Goal: Transaction & Acquisition: Purchase product/service

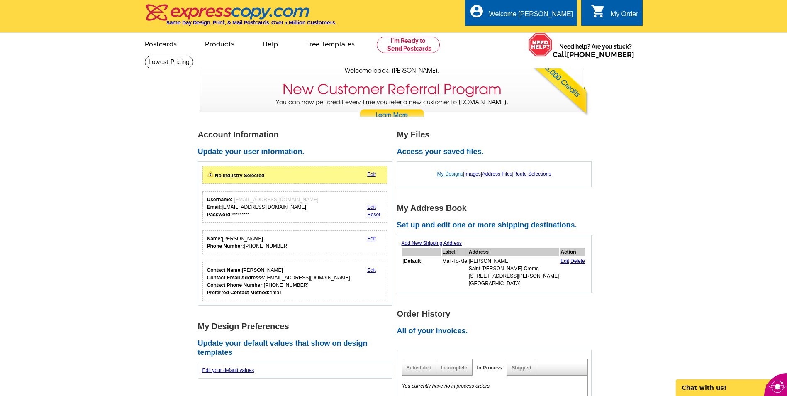
click at [450, 177] on link "My Designs" at bounding box center [450, 174] width 26 height 6
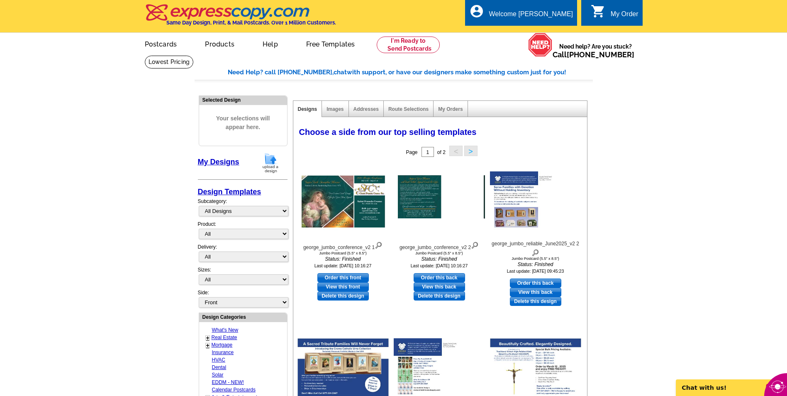
click at [274, 161] on img at bounding box center [271, 162] width 22 height 21
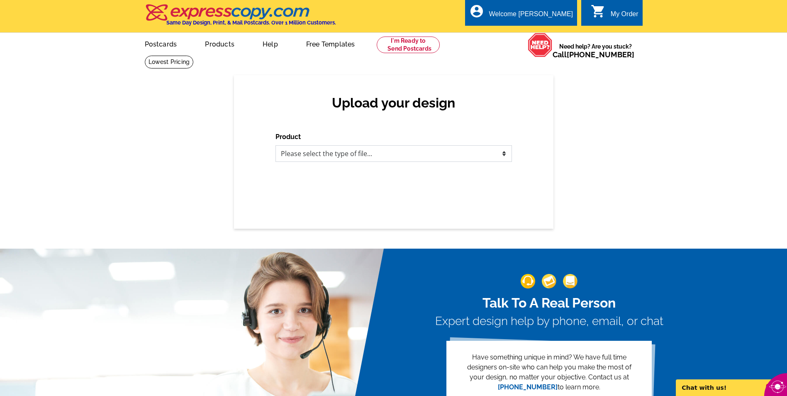
click at [496, 155] on select "Please select the type of file... Postcards Business Cards Letters and flyers G…" at bounding box center [394, 153] width 237 height 17
select select "1"
click at [276, 146] on select "Please select the type of file... Postcards Business Cards Letters and flyers G…" at bounding box center [394, 153] width 237 height 17
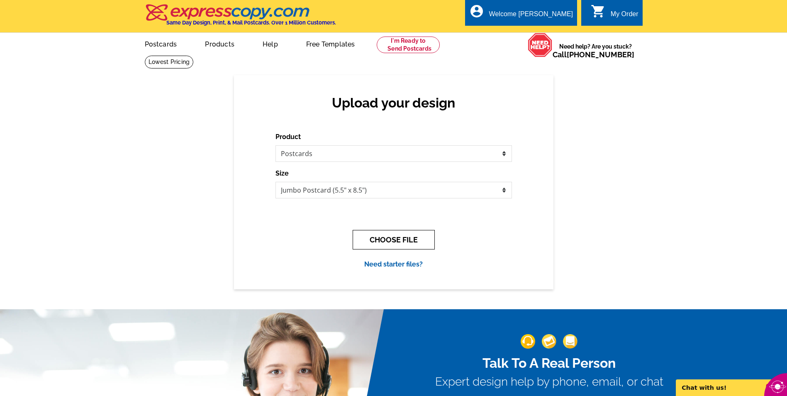
click at [413, 247] on button "CHOOSE FILE" at bounding box center [394, 240] width 82 height 20
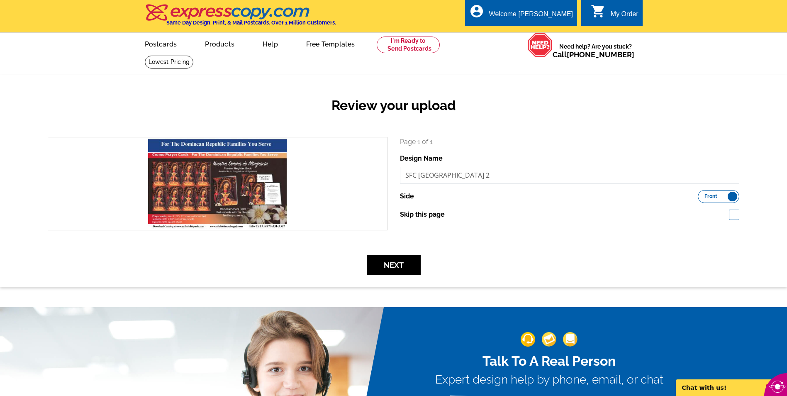
drag, startPoint x: 478, startPoint y: 177, endPoint x: 512, endPoint y: 177, distance: 34.0
click at [512, 177] on input "SFC Dominican Republic 2" at bounding box center [570, 175] width 340 height 17
type input "SFC Dominican Republic Front"
click at [392, 267] on button "Next" at bounding box center [394, 265] width 54 height 20
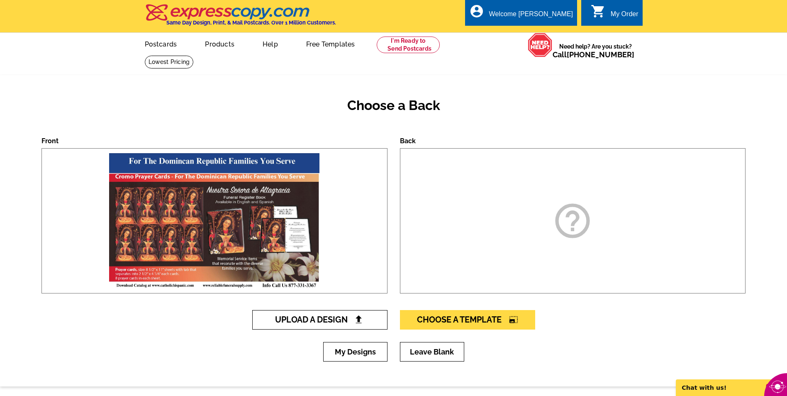
click at [366, 324] on link "Upload A Design" at bounding box center [319, 320] width 135 height 20
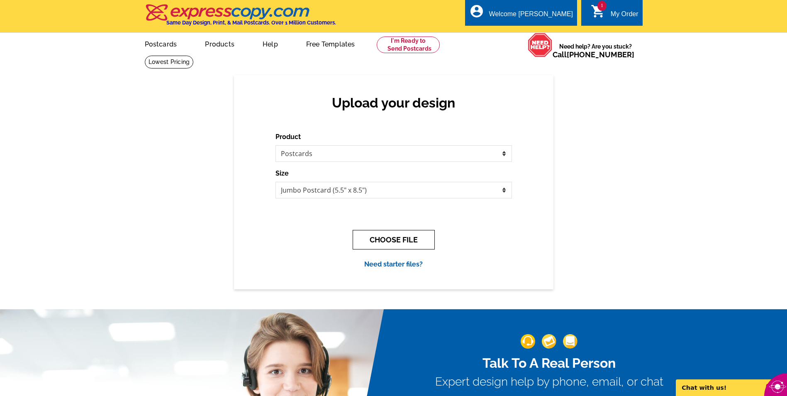
click at [414, 246] on button "CHOOSE FILE" at bounding box center [394, 240] width 82 height 20
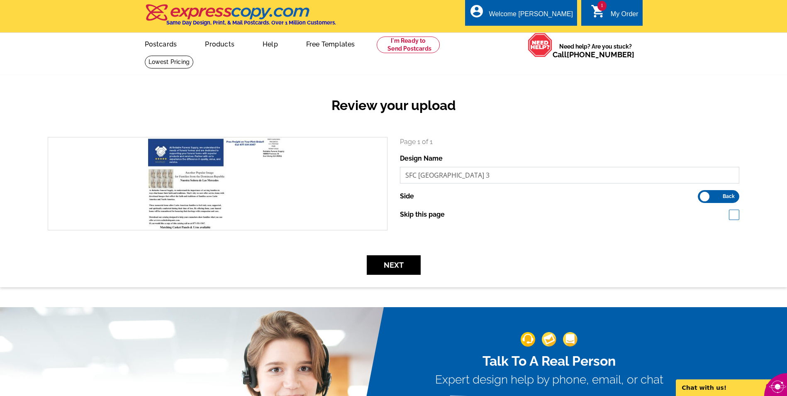
click at [565, 171] on input "SFC Dominican Republic 3" at bounding box center [570, 175] width 340 height 17
type input "SFC Dominican Republic BCK"
click at [406, 273] on button "Next" at bounding box center [394, 265] width 54 height 20
click at [396, 268] on button "Next" at bounding box center [394, 265] width 54 height 20
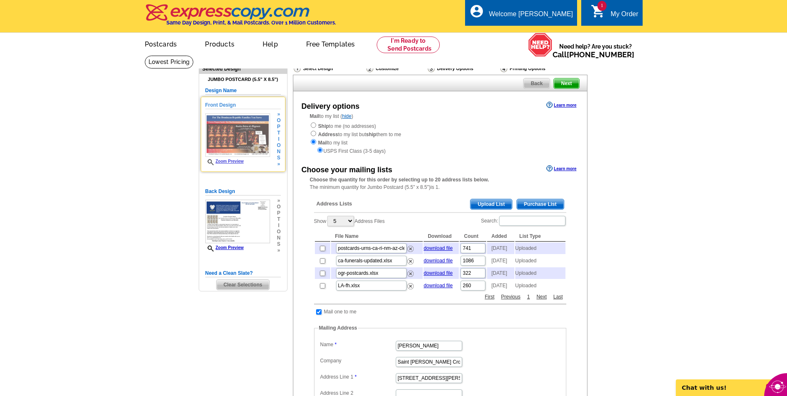
click at [233, 162] on link "Zoom Preview" at bounding box center [224, 161] width 39 height 5
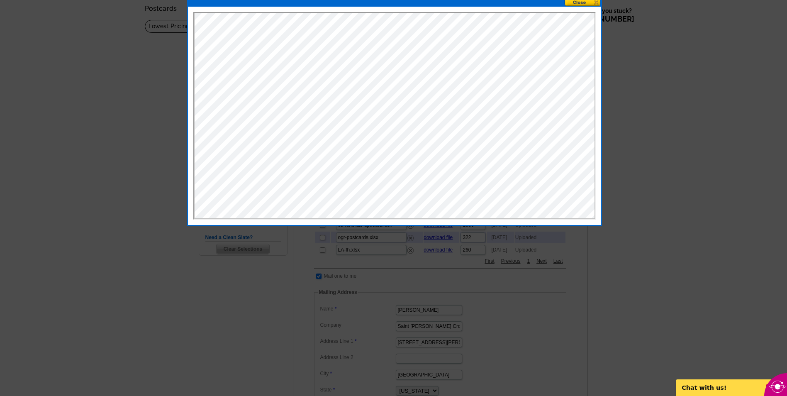
scroll to position [83, 0]
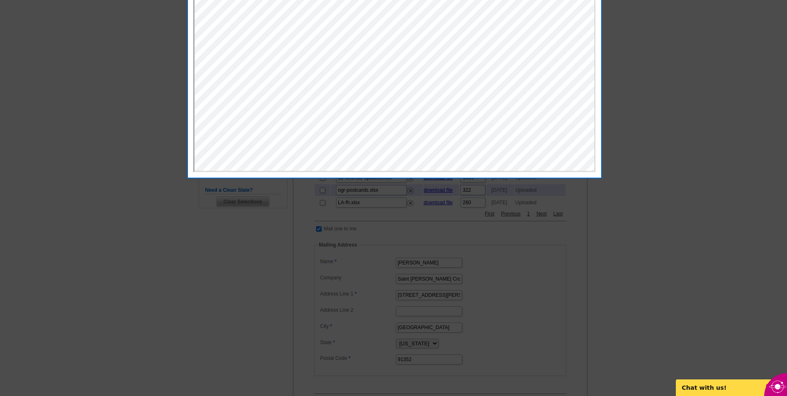
click at [667, 51] on div at bounding box center [393, 156] width 787 height 479
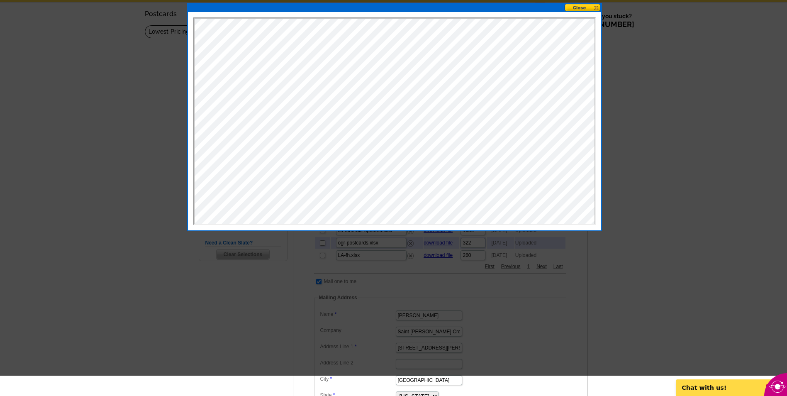
scroll to position [0, 0]
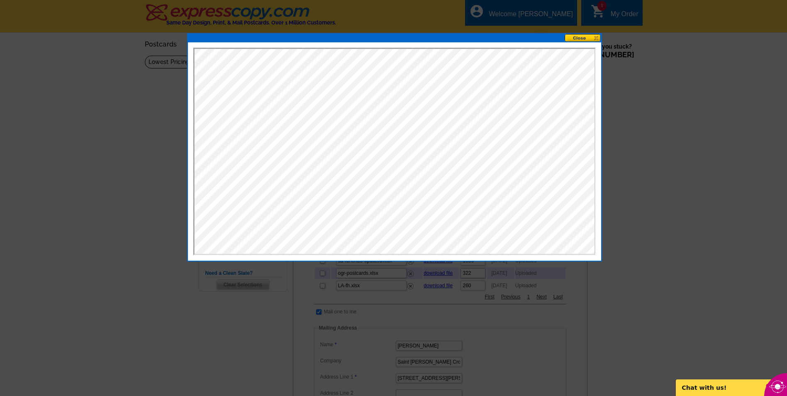
click at [580, 34] on button at bounding box center [583, 38] width 37 height 8
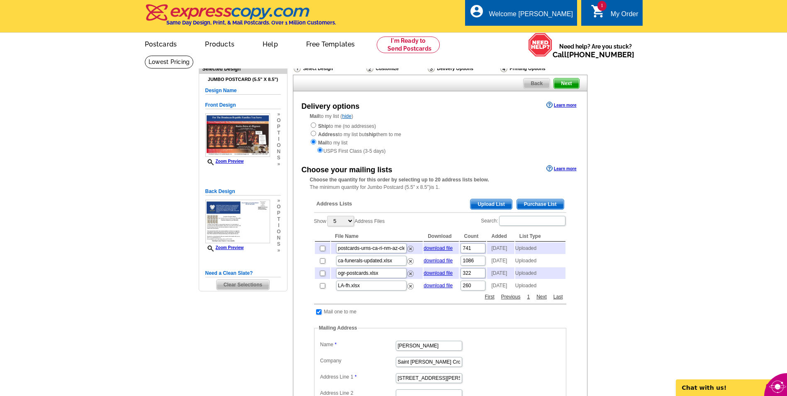
click at [242, 93] on h5 "Design Name" at bounding box center [243, 91] width 76 height 8
drag, startPoint x: 241, startPoint y: 90, endPoint x: 201, endPoint y: 89, distance: 40.7
click at [201, 89] on div "Jumbo Postcard (5.5" x 8.5") Design Name Front Design Zoom Preview » o p t i o …" at bounding box center [243, 182] width 88 height 217
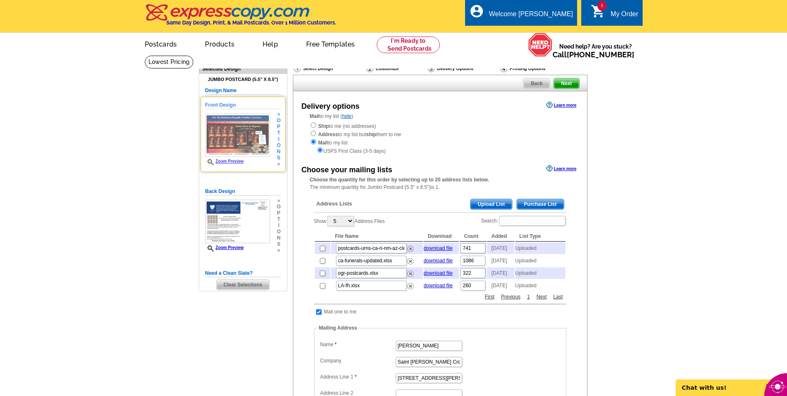
click at [266, 101] on div "Front Design Zoom Preview » o p t i o n s » Change Your Design Edit Design Copy…" at bounding box center [243, 134] width 85 height 75
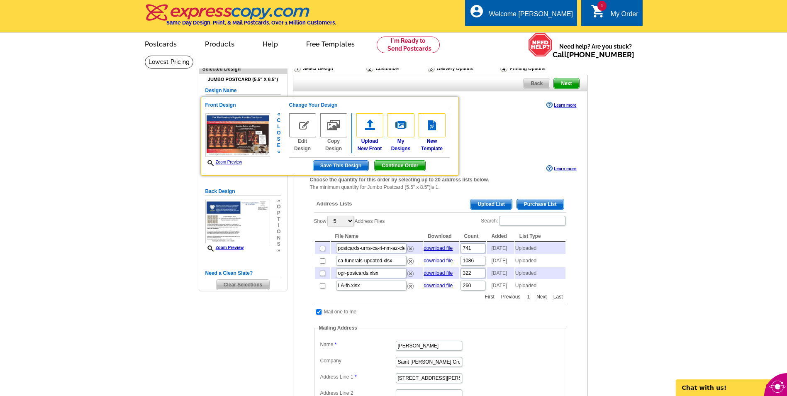
click at [310, 125] on img at bounding box center [302, 125] width 27 height 24
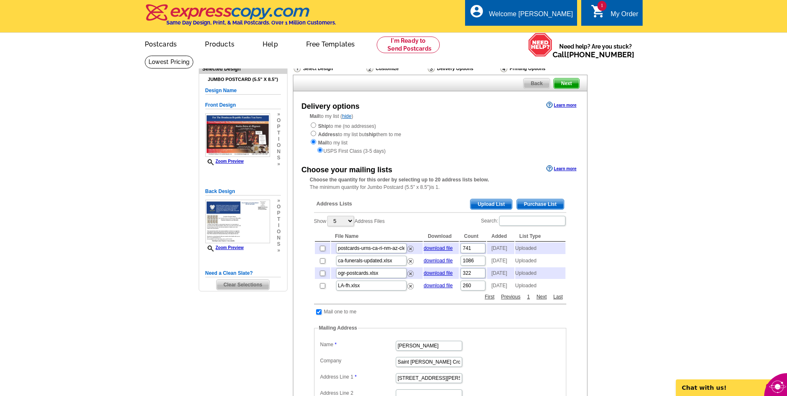
click at [605, 12] on icon "shopping_cart" at bounding box center [598, 11] width 15 height 15
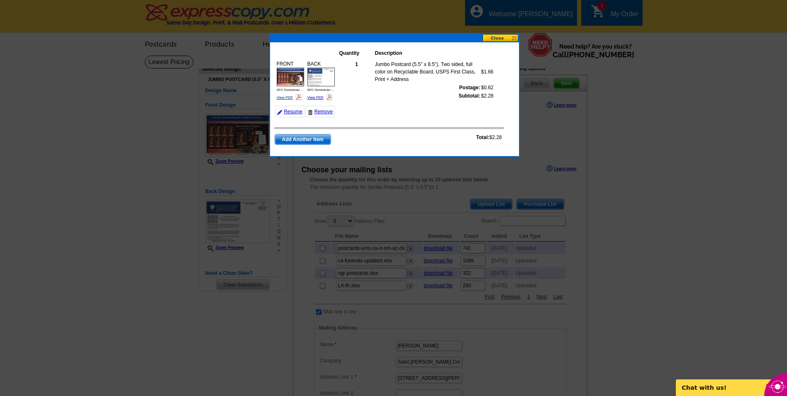
click at [288, 96] on link "View PDF" at bounding box center [285, 97] width 17 height 4
click at [324, 73] on img at bounding box center [320, 77] width 27 height 19
click at [492, 37] on button at bounding box center [501, 38] width 37 height 8
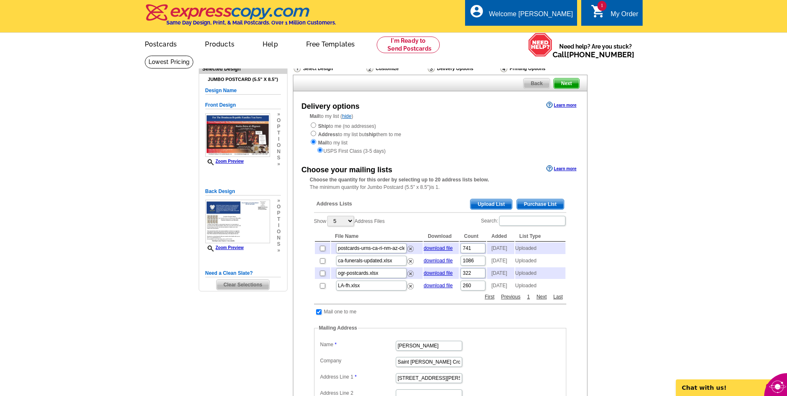
click at [504, 201] on span "Upload List" at bounding box center [491, 204] width 41 height 10
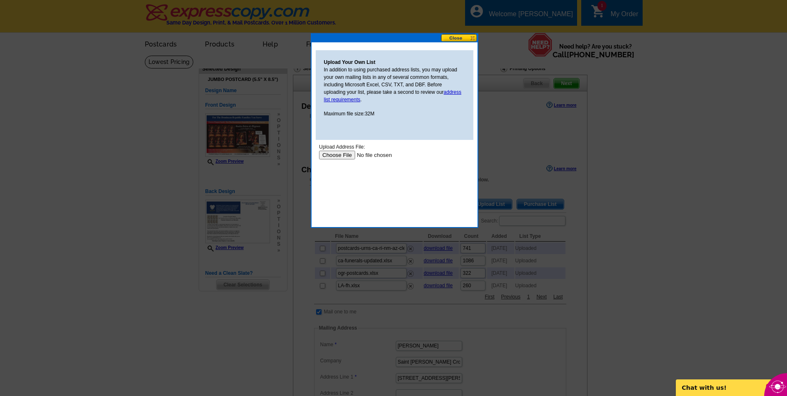
click at [344, 156] on input "file" at bounding box center [371, 155] width 105 height 9
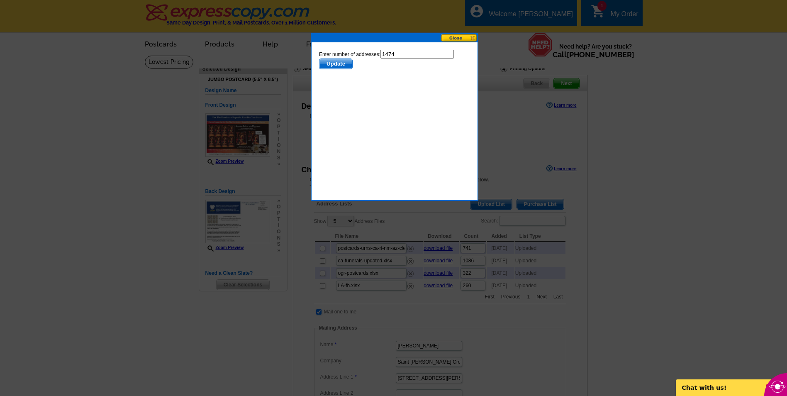
click at [327, 66] on span "Update" at bounding box center [335, 64] width 33 height 10
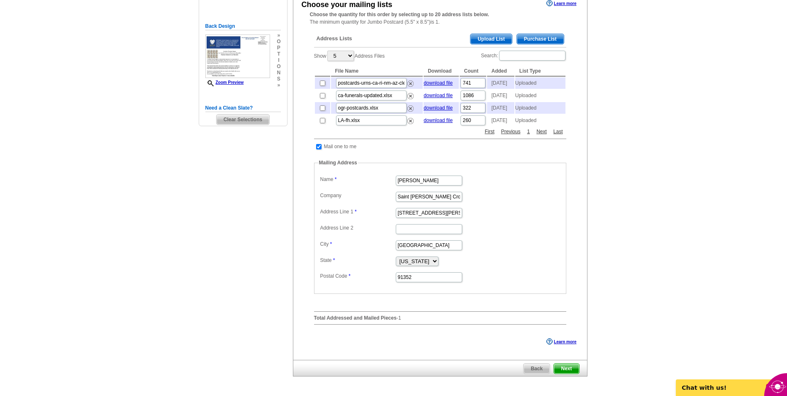
scroll to position [166, 0]
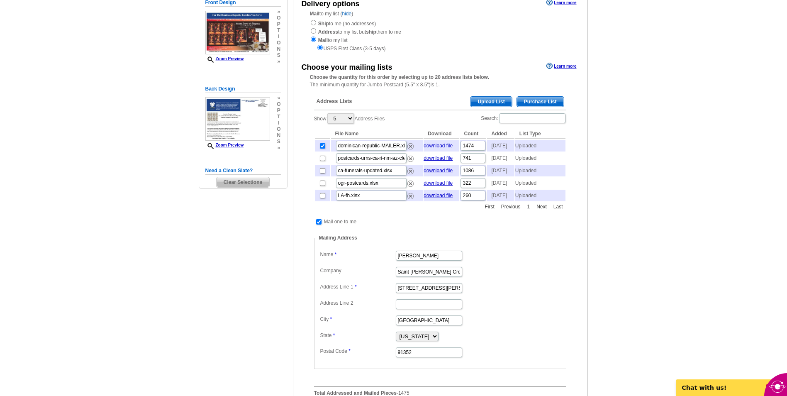
scroll to position [83, 0]
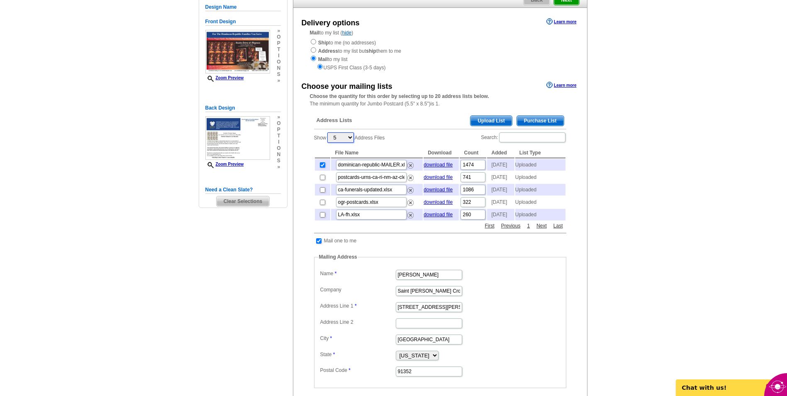
click at [350, 138] on select "5 10 25 50 100" at bounding box center [340, 137] width 27 height 10
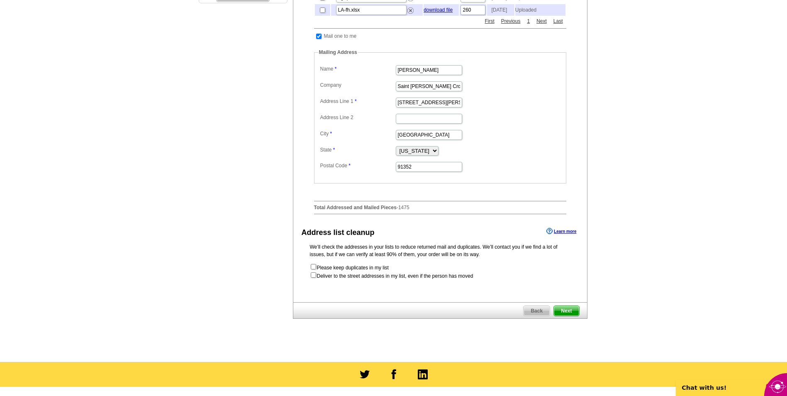
scroll to position [291, 0]
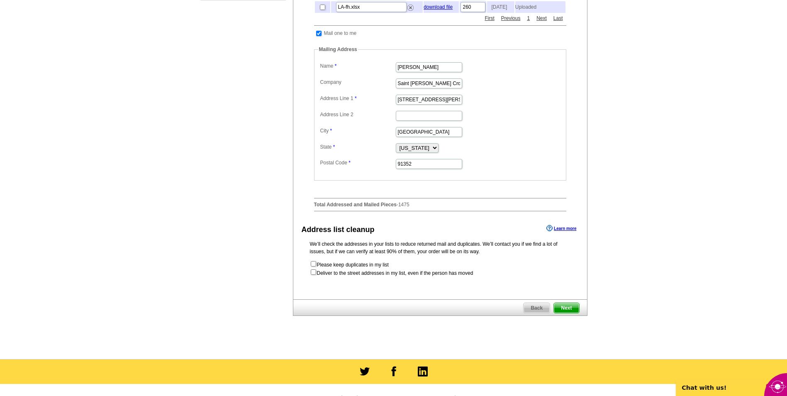
click at [568, 313] on span "Next" at bounding box center [566, 308] width 25 height 10
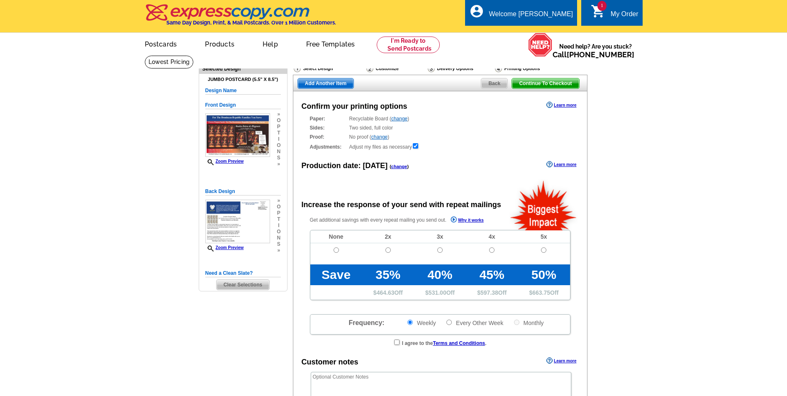
radio input "false"
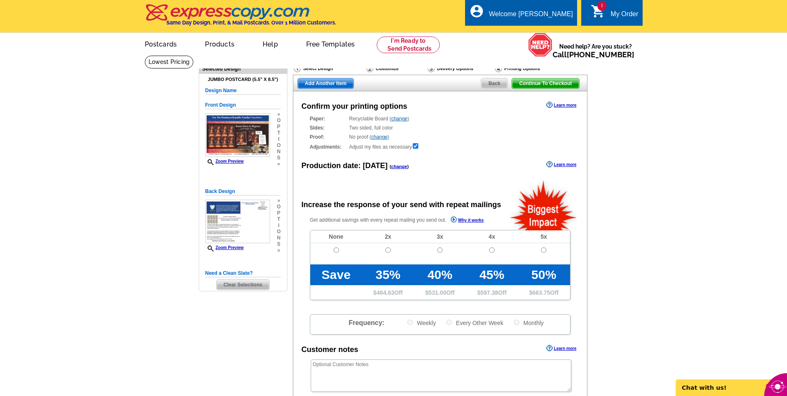
click at [499, 84] on span "Back" at bounding box center [494, 83] width 26 height 10
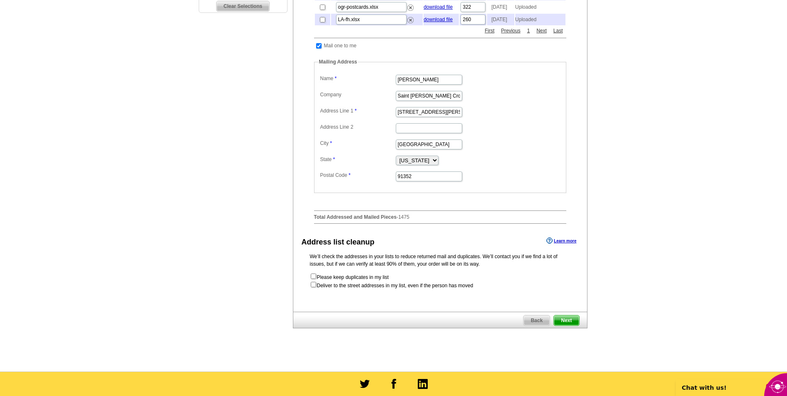
scroll to position [332, 0]
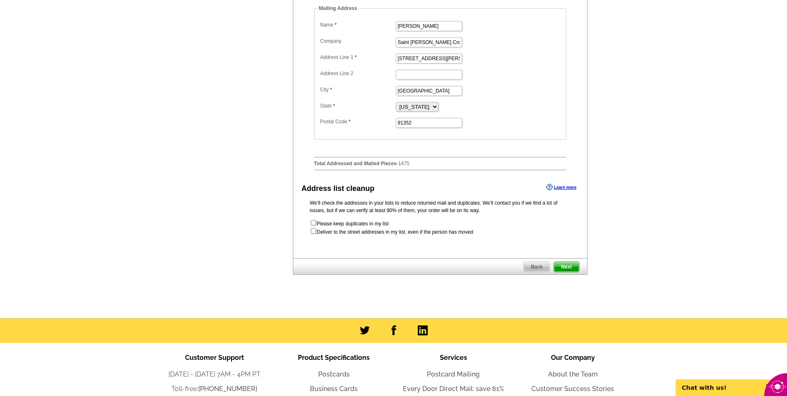
click at [571, 272] on span "Next" at bounding box center [566, 267] width 25 height 10
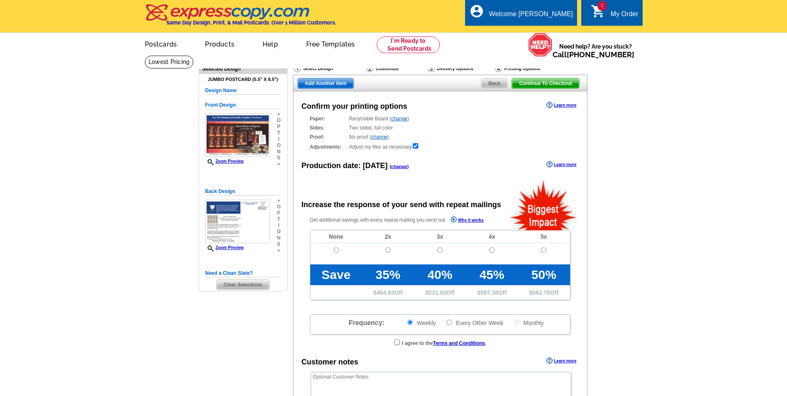
radio input "false"
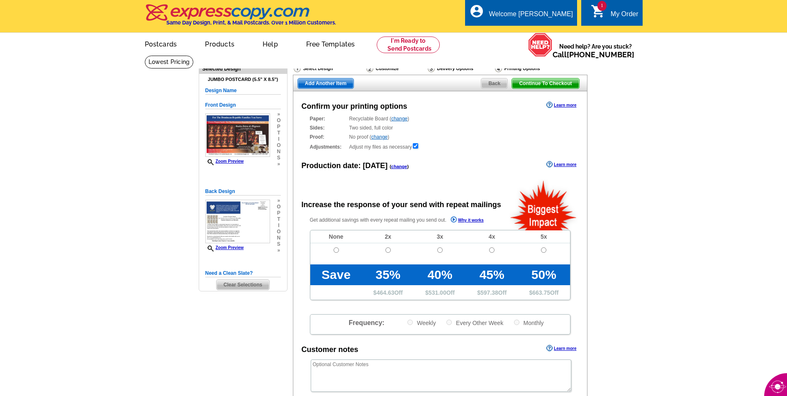
click at [337, 254] on td at bounding box center [336, 253] width 52 height 21
click at [337, 250] on input "radio" at bounding box center [336, 249] width 5 height 5
radio input "true"
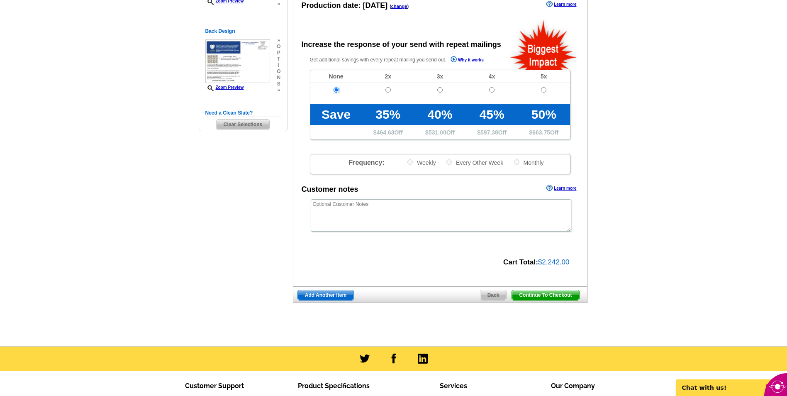
scroll to position [207, 0]
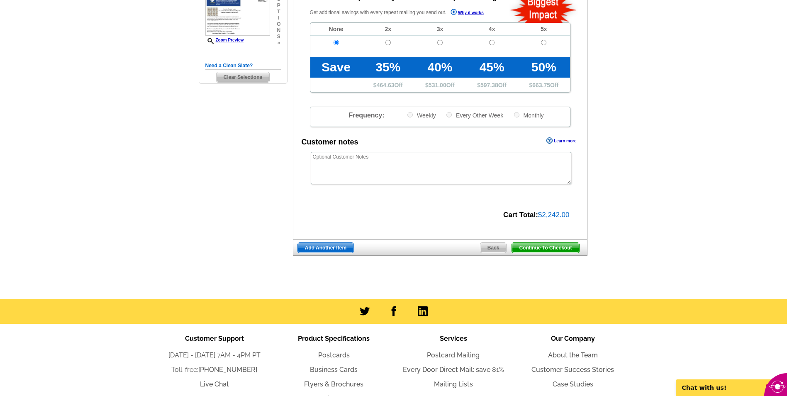
click at [551, 253] on span "Continue To Checkout" at bounding box center [545, 248] width 67 height 10
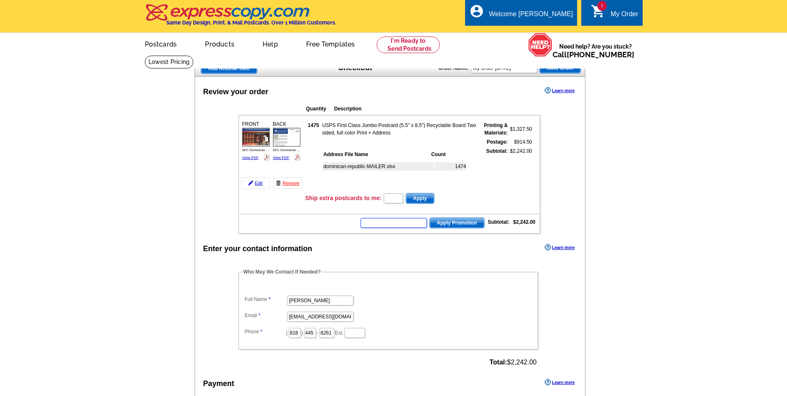
click at [397, 224] on input "text" at bounding box center [394, 223] width 66 height 10
type input "HURRY40"
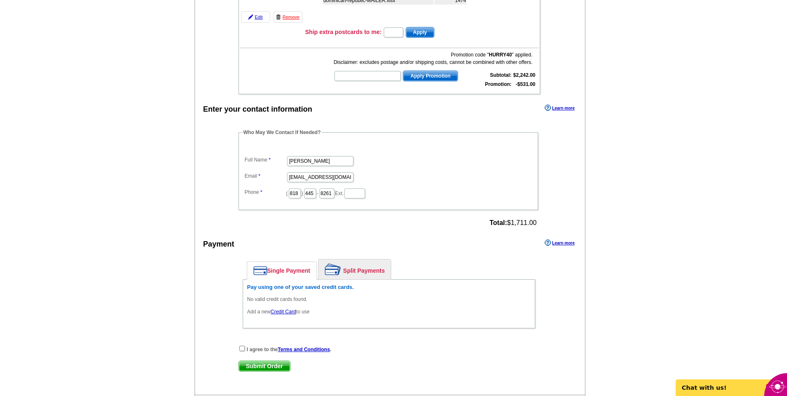
scroll to position [249, 0]
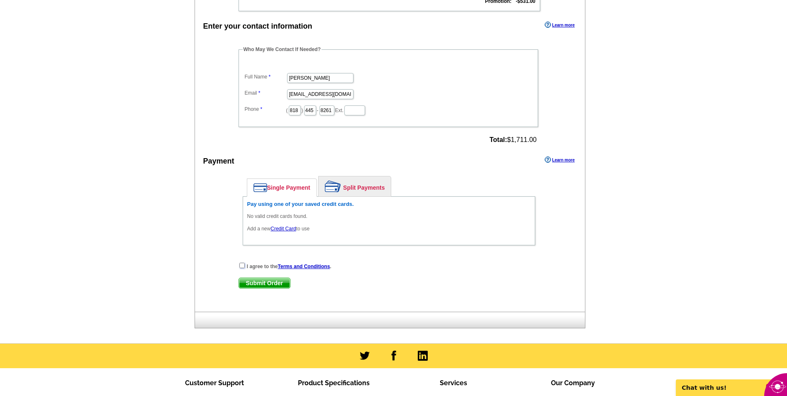
click at [242, 266] on input "checkbox" at bounding box center [241, 265] width 5 height 5
checkbox input "true"
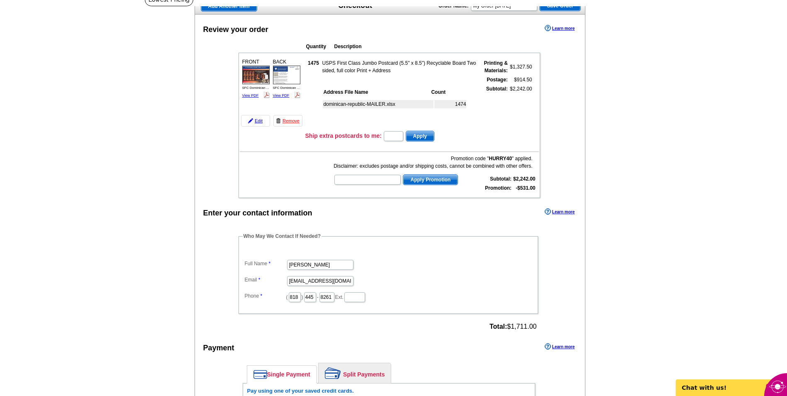
scroll to position [124, 0]
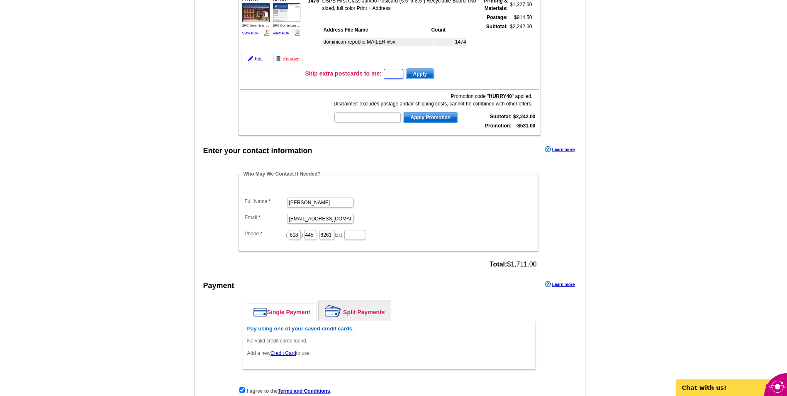
click at [403, 76] on input "text" at bounding box center [394, 74] width 20 height 10
type input "1"
click at [411, 76] on span "Apply" at bounding box center [420, 74] width 28 height 10
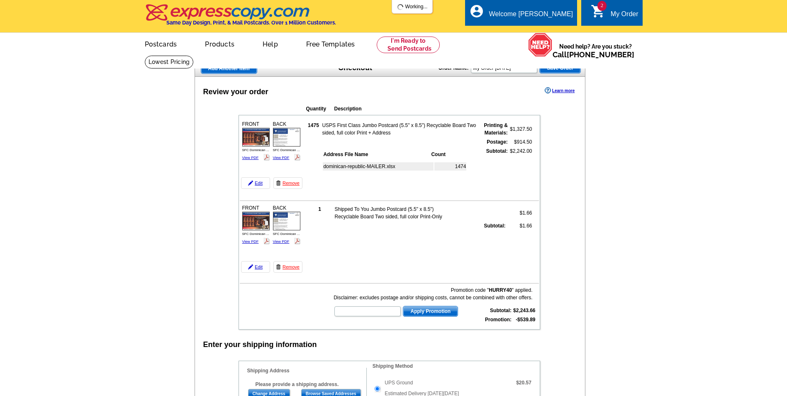
scroll to position [123, 0]
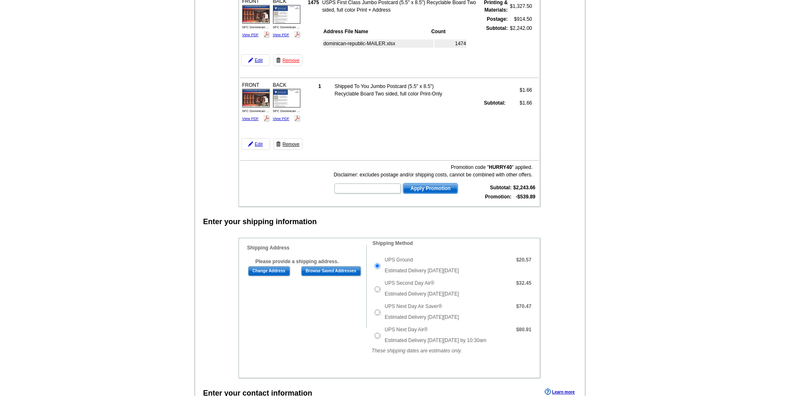
click at [295, 144] on link "Remove" at bounding box center [287, 144] width 29 height 12
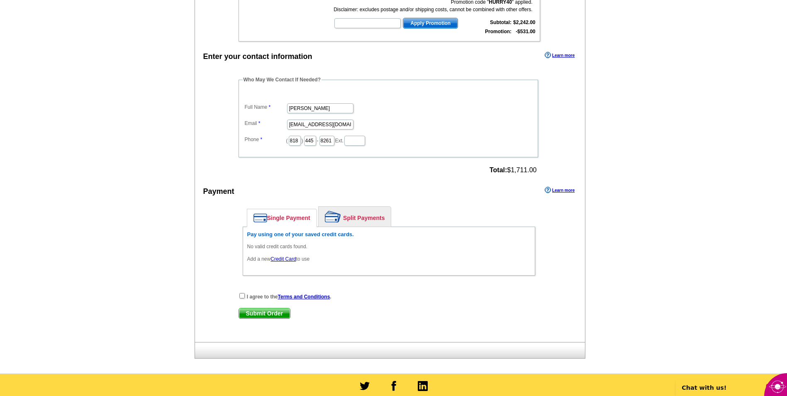
scroll to position [290, 0]
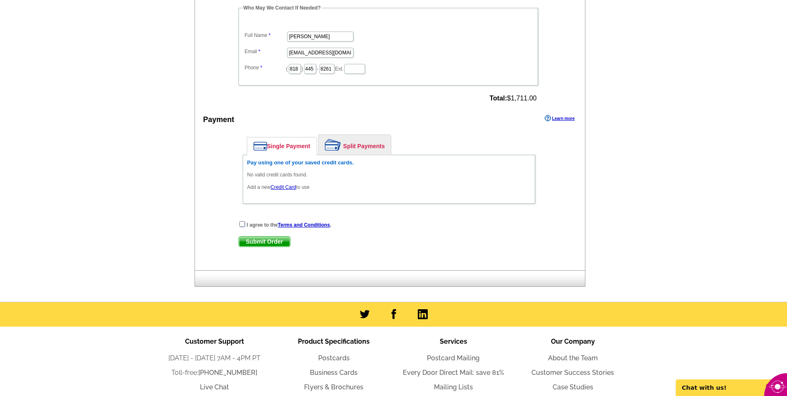
click at [243, 224] on input "checkbox" at bounding box center [241, 223] width 5 height 5
checkbox input "true"
click at [286, 190] on link "Credit Card" at bounding box center [283, 187] width 25 height 6
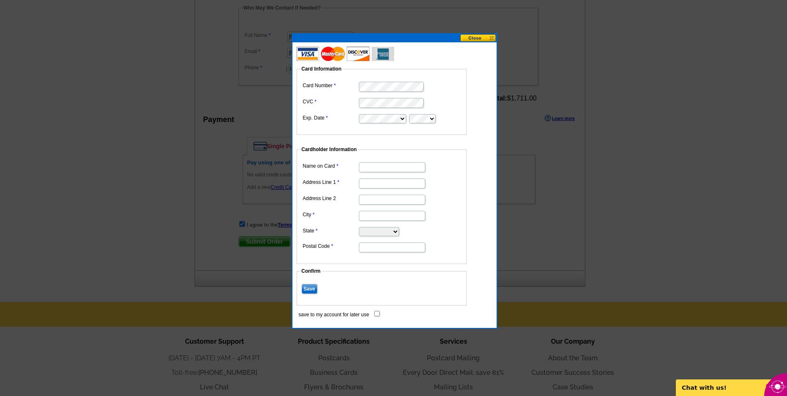
scroll to position [0, 0]
click at [399, 163] on input "Name on Card" at bounding box center [392, 167] width 66 height 10
type input "[PERSON_NAME]"
type input "[STREET_ADDRESS][PERSON_NAME]"
type input "Sun Valley"
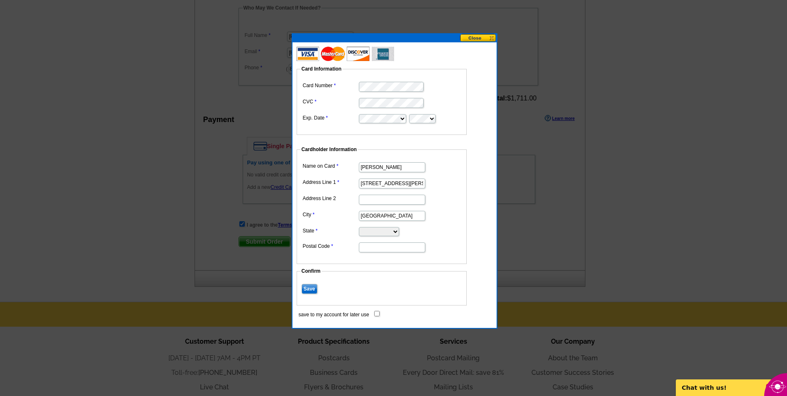
select select "CA"
type input "91352"
click at [461, 154] on fieldset "Cardholder Information Name on Card Carlos George Address Line 1 10989 Penrose …" at bounding box center [382, 205] width 170 height 118
click at [304, 287] on input "Save" at bounding box center [310, 289] width 16 height 10
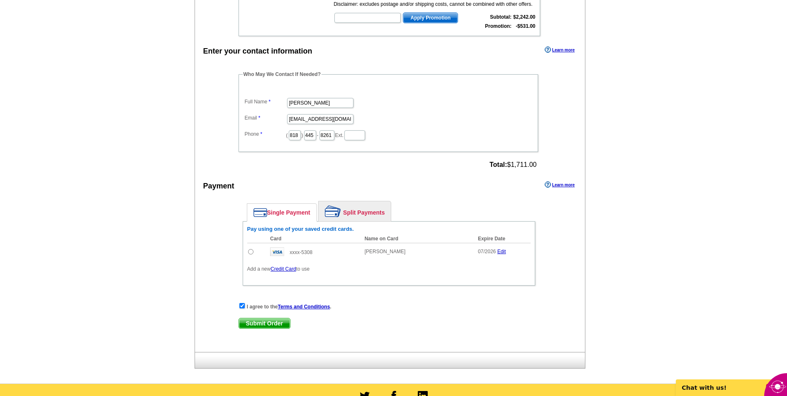
scroll to position [290, 0]
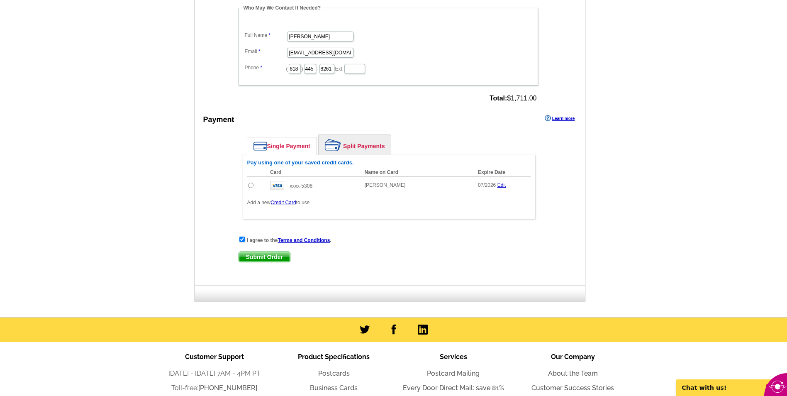
click at [265, 258] on span "Submit Order" at bounding box center [264, 257] width 51 height 10
click at [250, 188] on input "radio" at bounding box center [250, 185] width 5 height 5
radio input "true"
click at [266, 259] on span "Submit Order" at bounding box center [264, 257] width 51 height 10
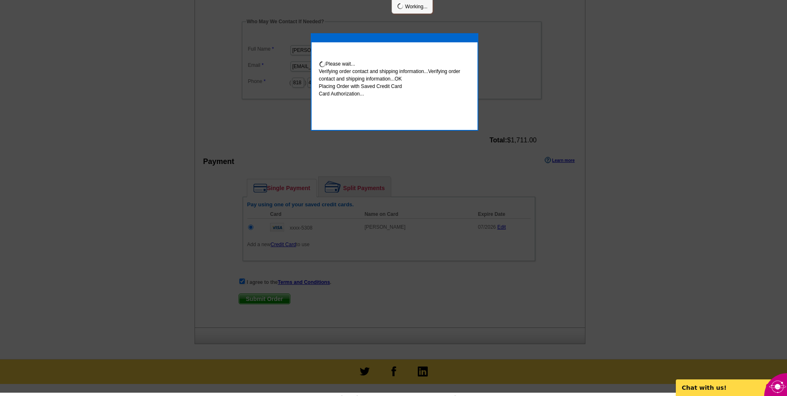
scroll to position [287, 0]
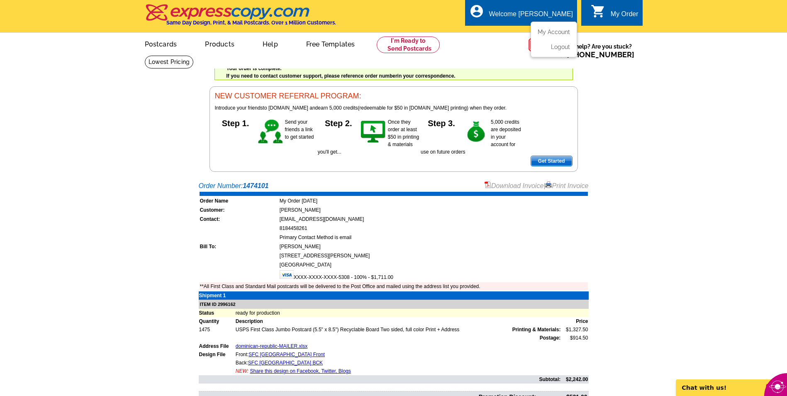
click at [563, 52] on ul "My Account Logout" at bounding box center [554, 40] width 46 height 36
